Goal: Information Seeking & Learning: Learn about a topic

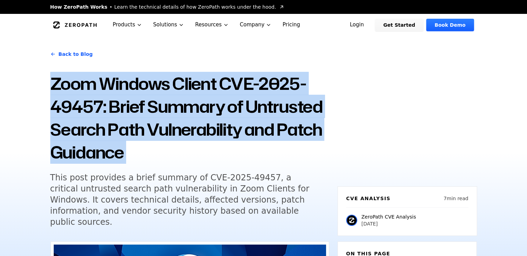
click at [184, 120] on h1 "Zoom Windows Client CVE-2025-49457: Brief Summary of Untrusted Search Path Vuln…" at bounding box center [189, 118] width 279 height 92
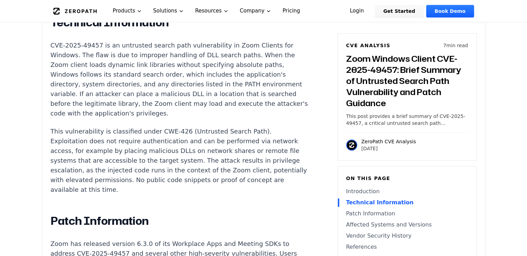
scroll to position [520, 0]
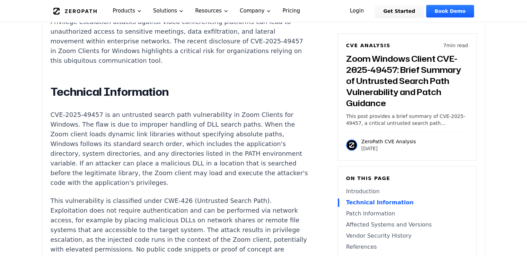
click at [149, 115] on p "CVE-2025-49457 is an untrusted search path vulnerability in Zoom Clients for Wi…" at bounding box center [180, 149] width 258 height 78
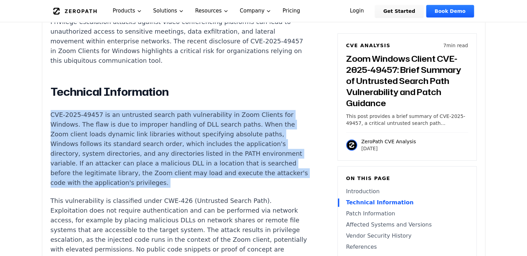
click at [149, 115] on p "CVE-2025-49457 is an untrusted search path vulnerability in Zoom Clients for Wi…" at bounding box center [180, 149] width 258 height 78
click at [132, 118] on p "CVE-2025-49457 is an untrusted search path vulnerability in Zoom Clients for Wi…" at bounding box center [180, 149] width 258 height 78
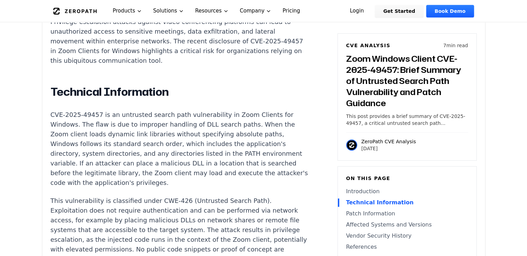
click at [141, 116] on p "CVE-2025-49457 is an untrusted search path vulnerability in Zoom Clients for Wi…" at bounding box center [180, 149] width 258 height 78
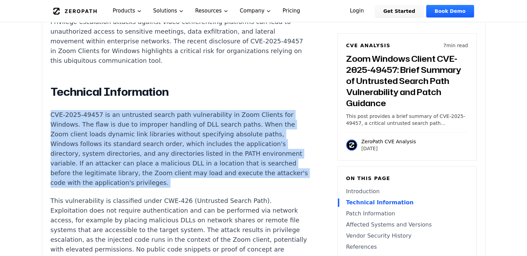
click at [141, 116] on p "CVE-2025-49457 is an untrusted search path vulnerability in Zoom Clients for Wi…" at bounding box center [180, 149] width 258 height 78
click at [140, 138] on p "CVE-2025-49457 is an untrusted search path vulnerability in Zoom Clients for Wi…" at bounding box center [180, 149] width 258 height 78
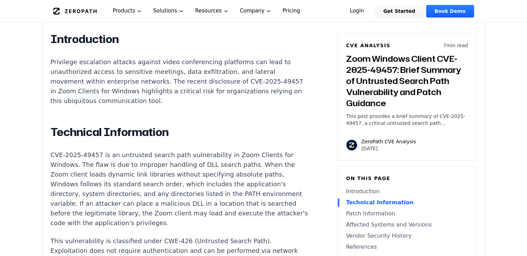
scroll to position [451, 0]
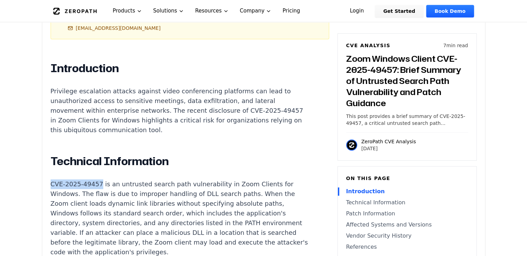
drag, startPoint x: 52, startPoint y: 167, endPoint x: 96, endPoint y: 162, distance: 44.3
click at [96, 179] on p "CVE-2025-49457 is an untrusted search path vulnerability in Zoom Clients for Wi…" at bounding box center [180, 218] width 258 height 78
copy p "CVE-2025-49457"
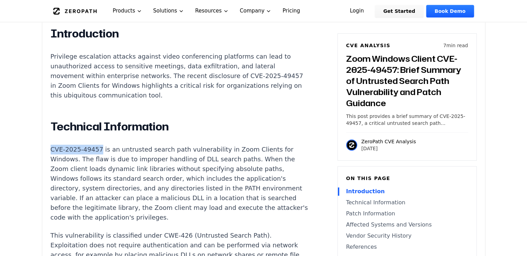
scroll to position [520, 0]
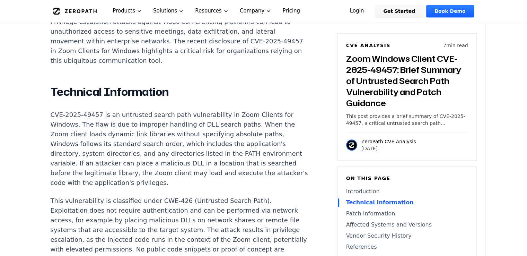
click at [140, 118] on p "CVE-2025-49457 is an untrusted search path vulnerability in Zoom Clients for Wi…" at bounding box center [180, 149] width 258 height 78
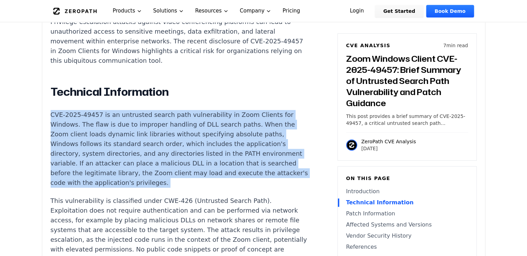
click at [140, 118] on p "CVE-2025-49457 is an untrusted search path vulnerability in Zoom Clients for Wi…" at bounding box center [180, 149] width 258 height 78
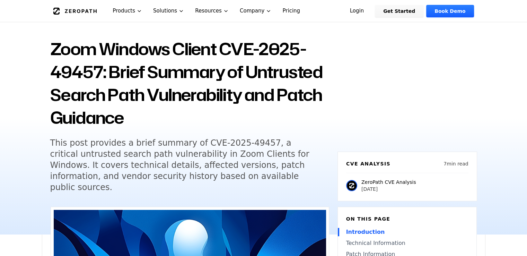
scroll to position [35, 0]
